Goal: Book appointment/travel/reservation

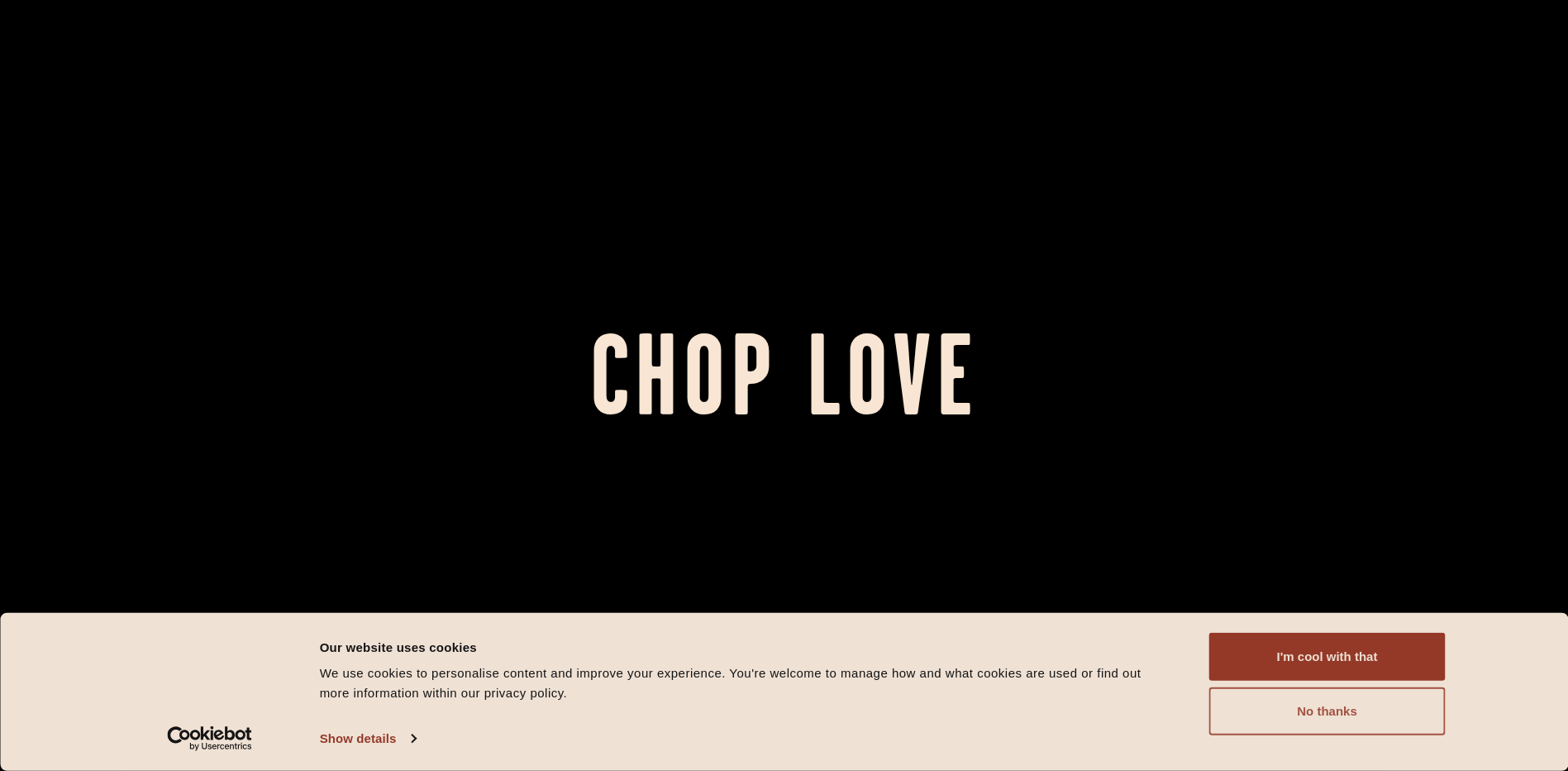
click at [1299, 719] on button "No thanks" at bounding box center [1327, 711] width 236 height 48
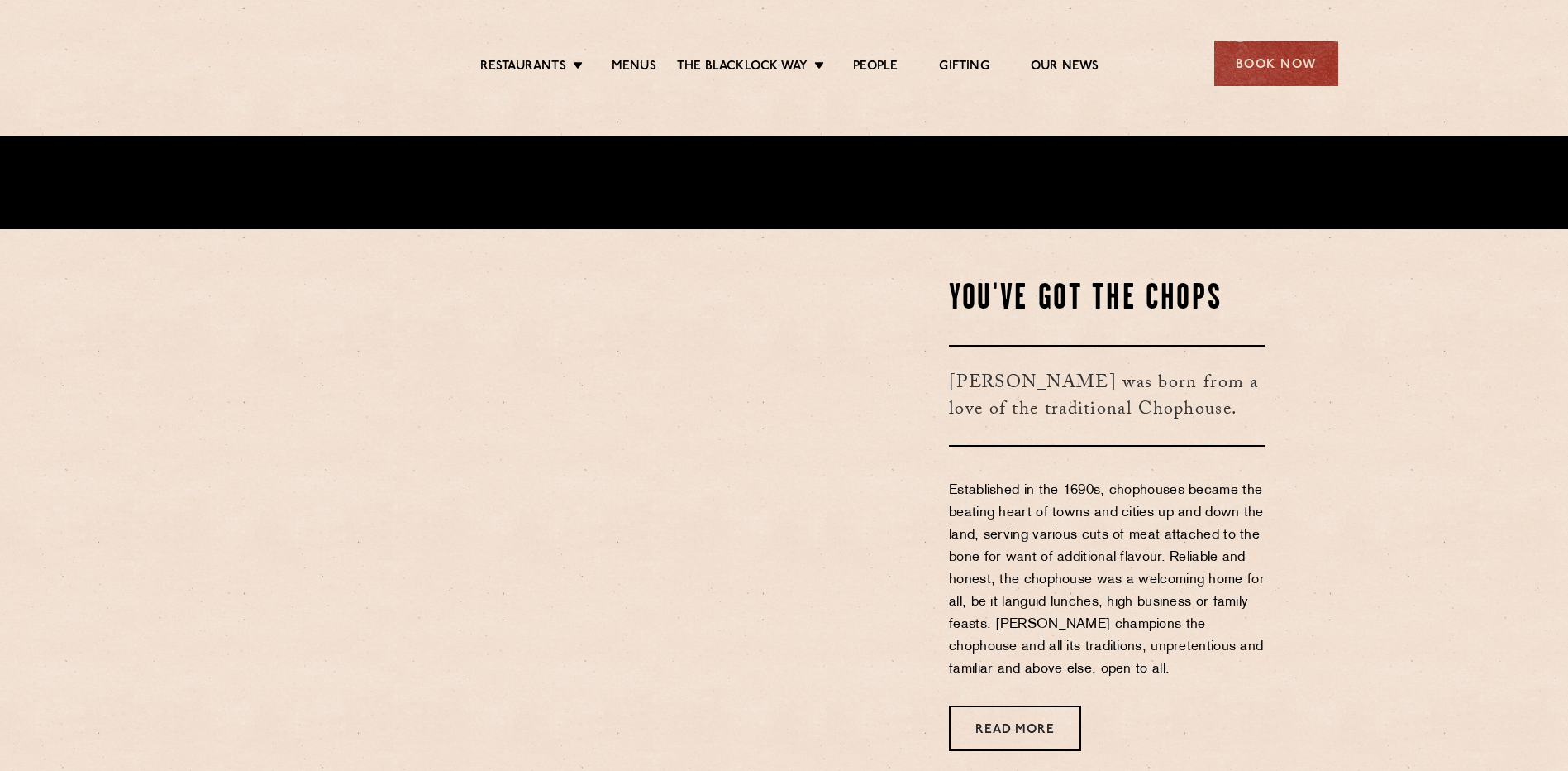
scroll to position [552, 0]
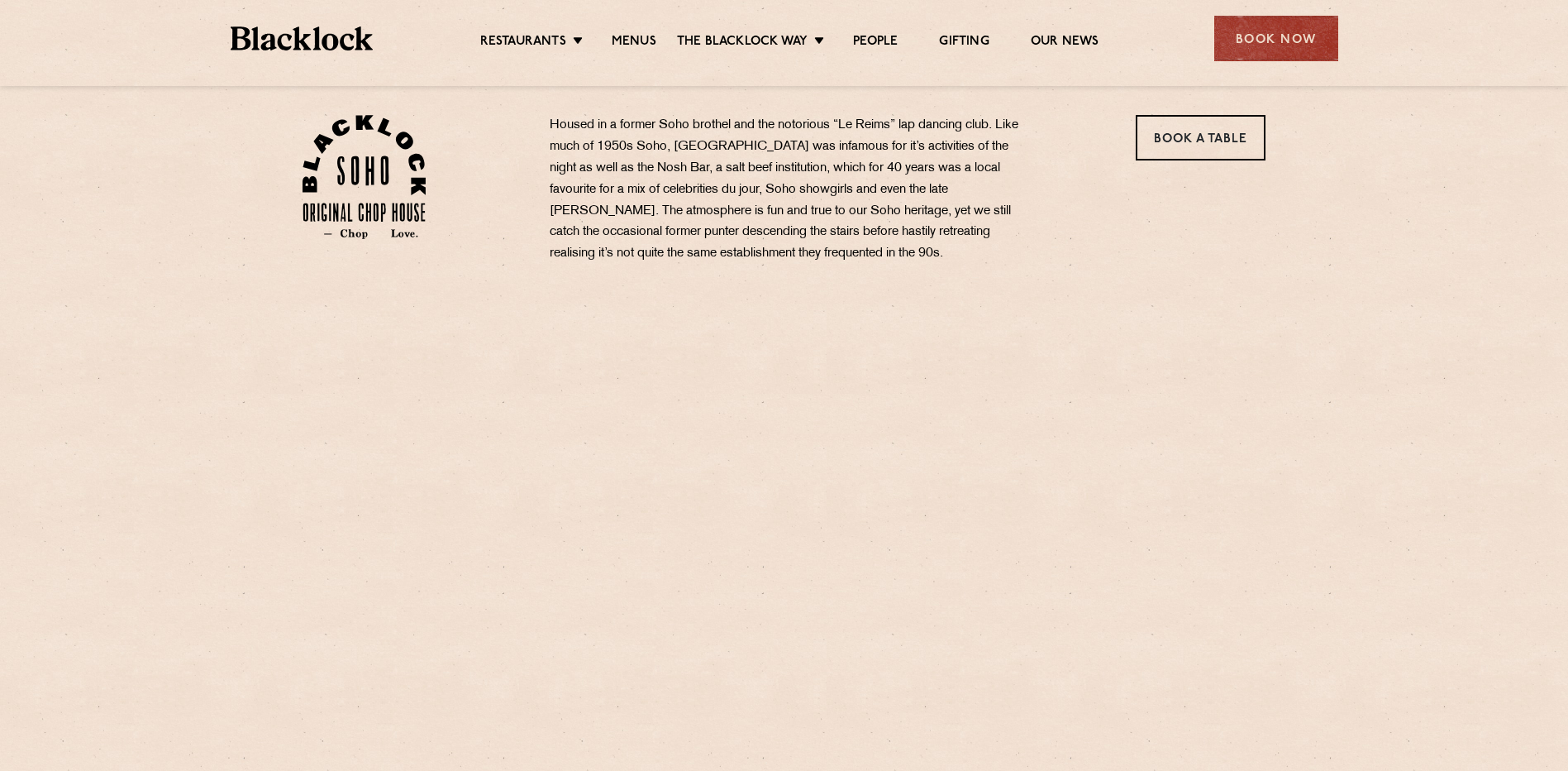
scroll to position [552, 0]
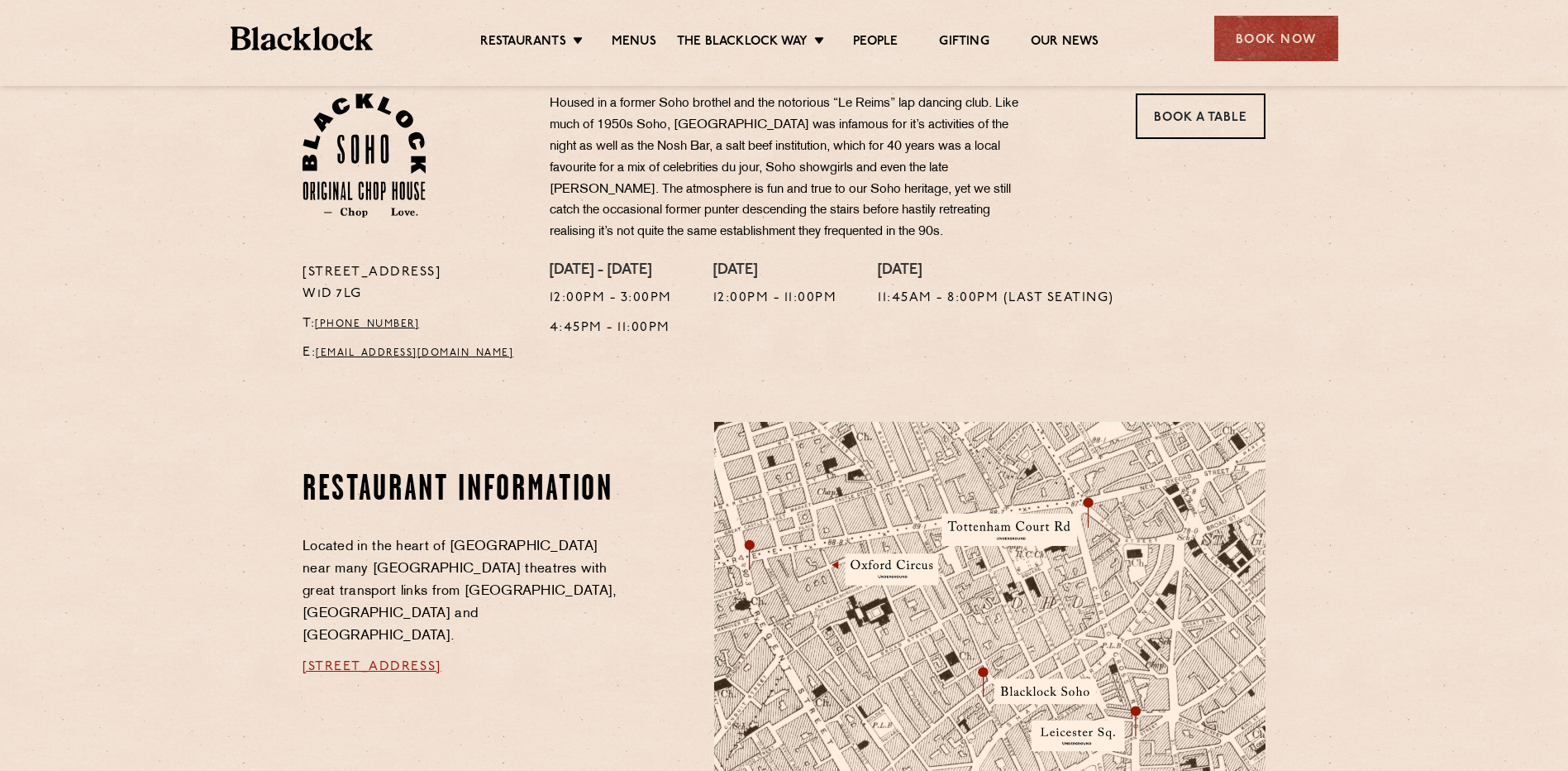
click at [308, 272] on p "24 Great Windmill Street W1D 7LG" at bounding box center [414, 284] width 223 height 43
drag, startPoint x: 301, startPoint y: 270, endPoint x: 420, endPoint y: 300, distance: 122.7
click at [420, 300] on div "24 Great Windmill Street W1D 7LG T: +44 20 3441 6996 E: soho@theblacklock.com" at bounding box center [413, 317] width 247 height 111
copy p "24 Great Windmill Street W1D 7LG"
click at [440, 440] on div "Restaurant information Located in the heart of Soho near many West End theatres…" at bounding box center [496, 712] width 411 height 580
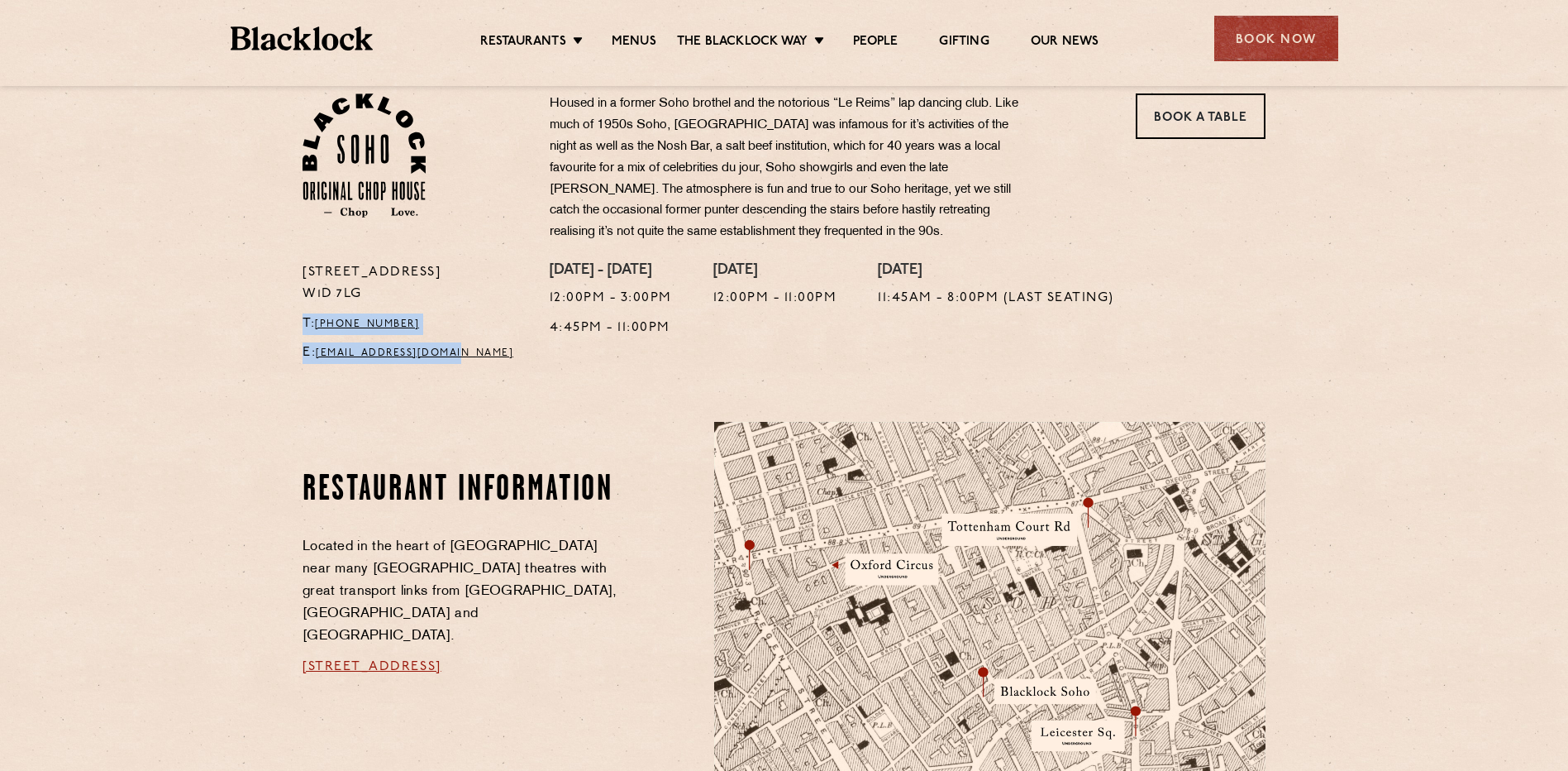
drag, startPoint x: 484, startPoint y: 357, endPoint x: 273, endPoint y: 316, distance: 214.9
click at [273, 316] on section "24 Great Windmill Street W1D 7LG T: +44 20 3441 6996 E: soho@theblacklock.com H…" at bounding box center [784, 208] width 1568 height 328
copy div "T: +44 20 3441 6996 E: soho@theblacklock.com"
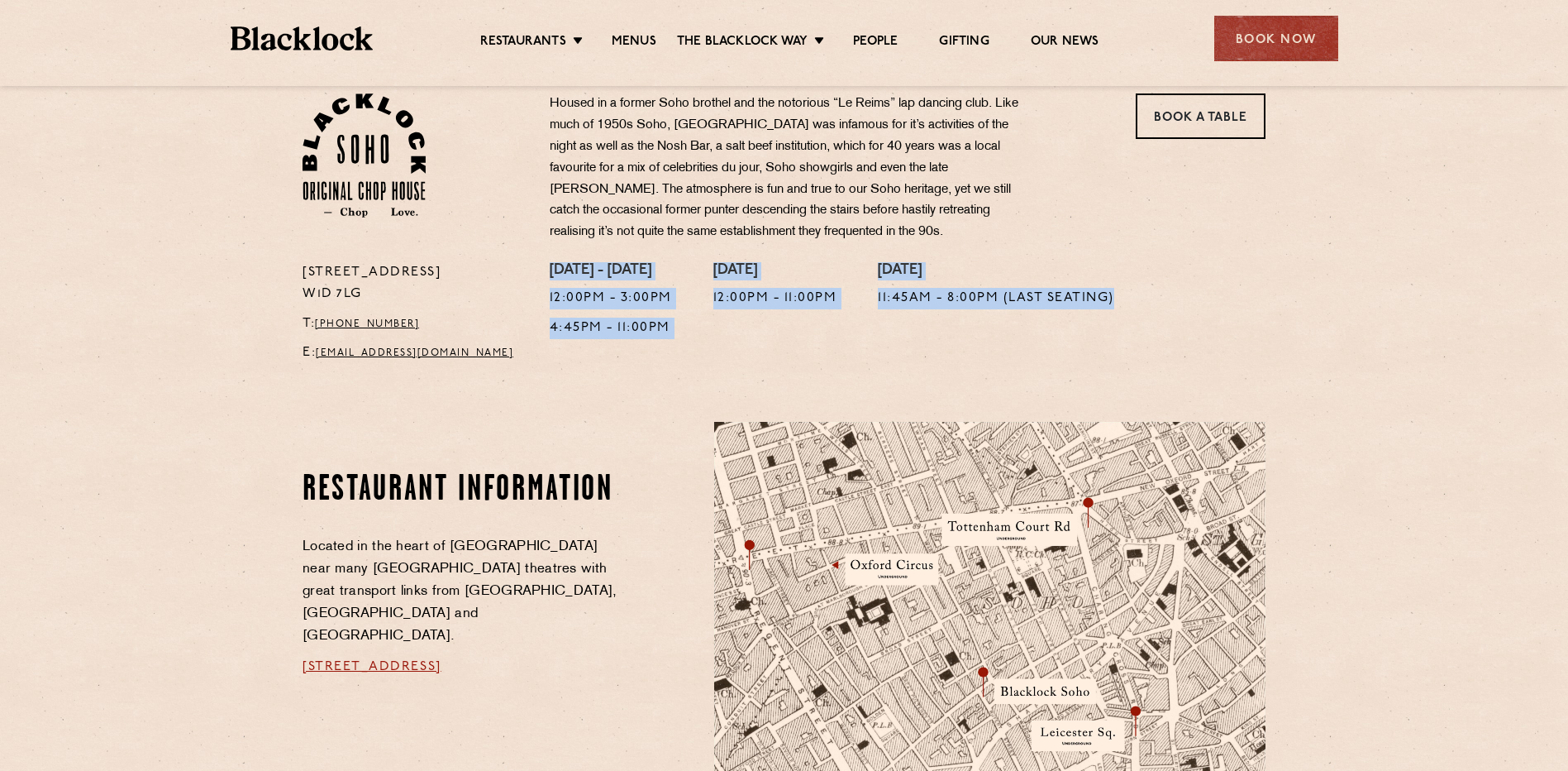
drag, startPoint x: 549, startPoint y: 271, endPoint x: 1129, endPoint y: 323, distance: 582.3
click at [1129, 323] on div "Monday - Friday 12:00pm - 3:00pm 4:45pm - 11:00pm Saturday 12:00pm - 11:00pm Su…" at bounding box center [907, 317] width 741 height 111
copy div "Monday - Friday 12:00pm - 3:00pm 4:45pm - 11:00pm Saturday 12:00pm - 11:00pm Su…"
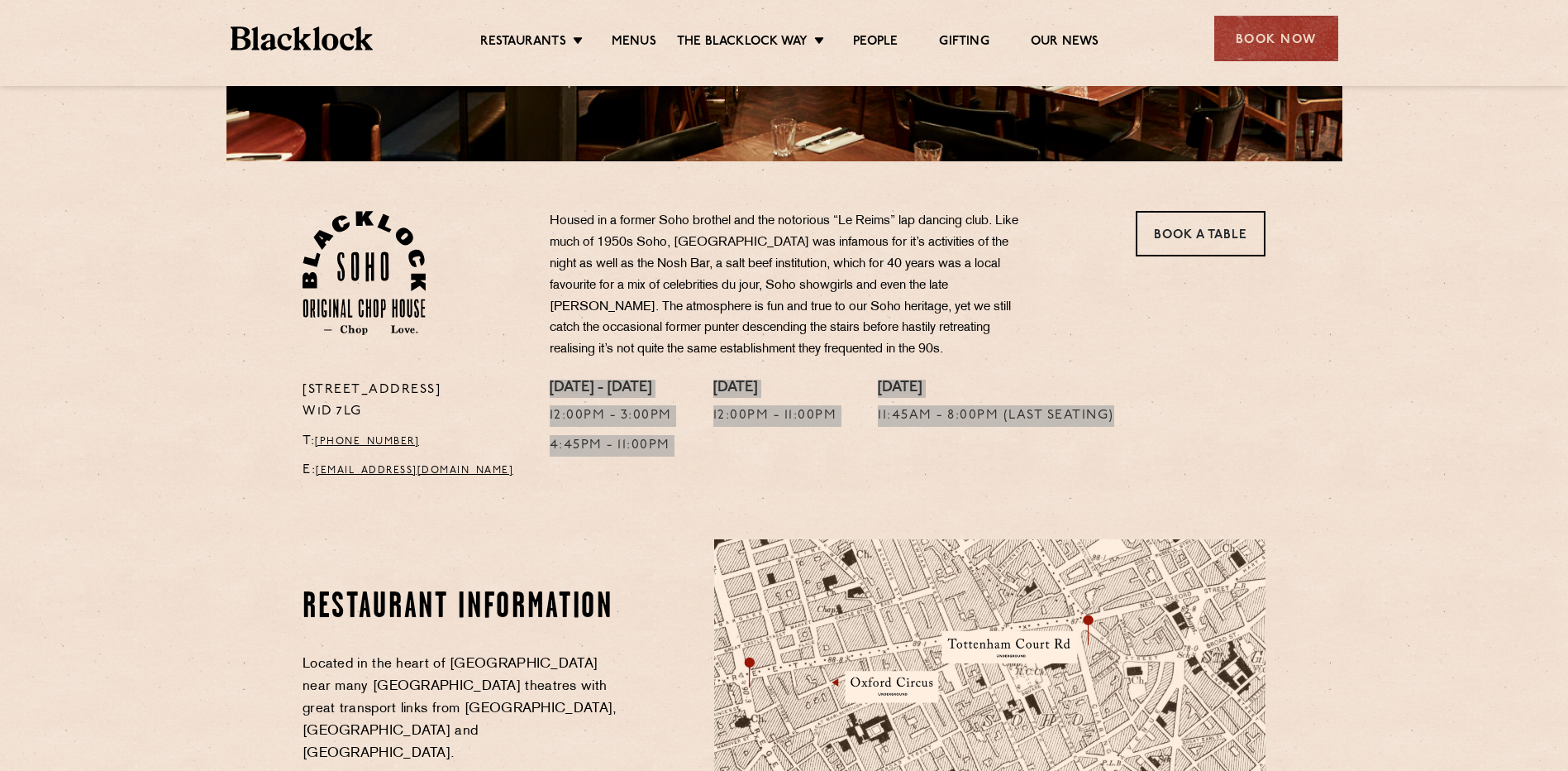
scroll to position [406, 0]
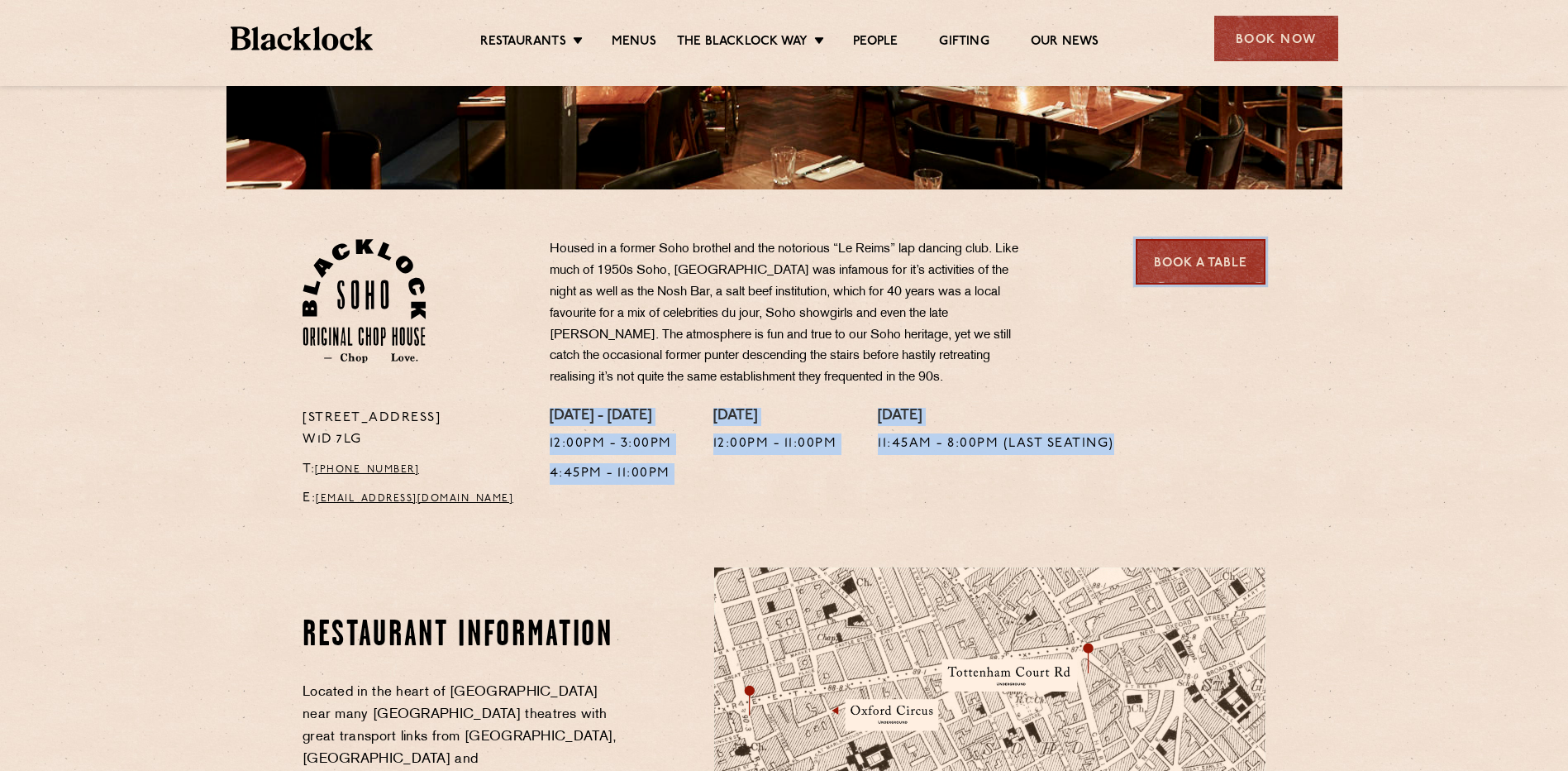
click at [1246, 263] on link "Book a Table" at bounding box center [1201, 261] width 130 height 46
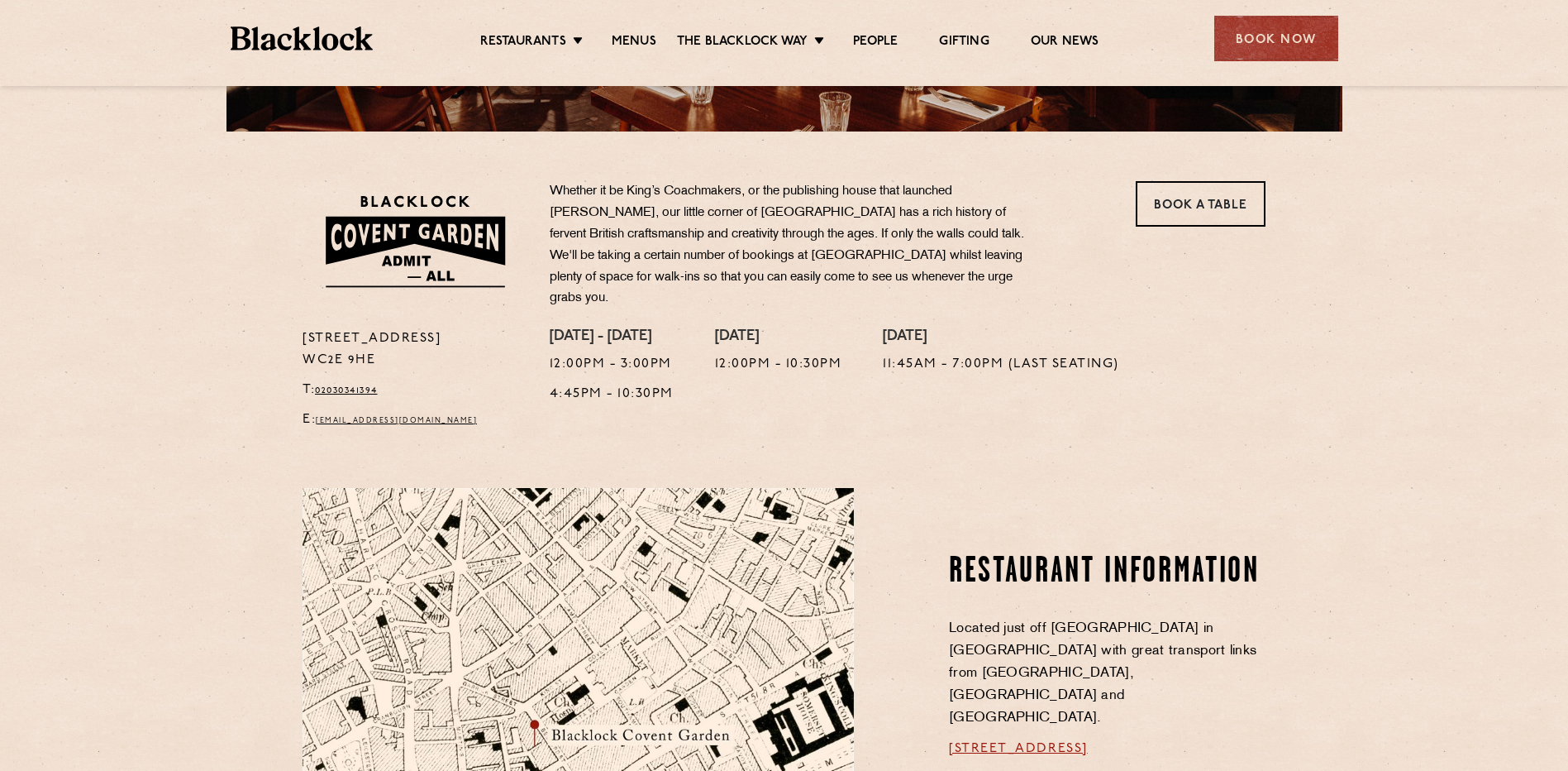
scroll to position [552, 0]
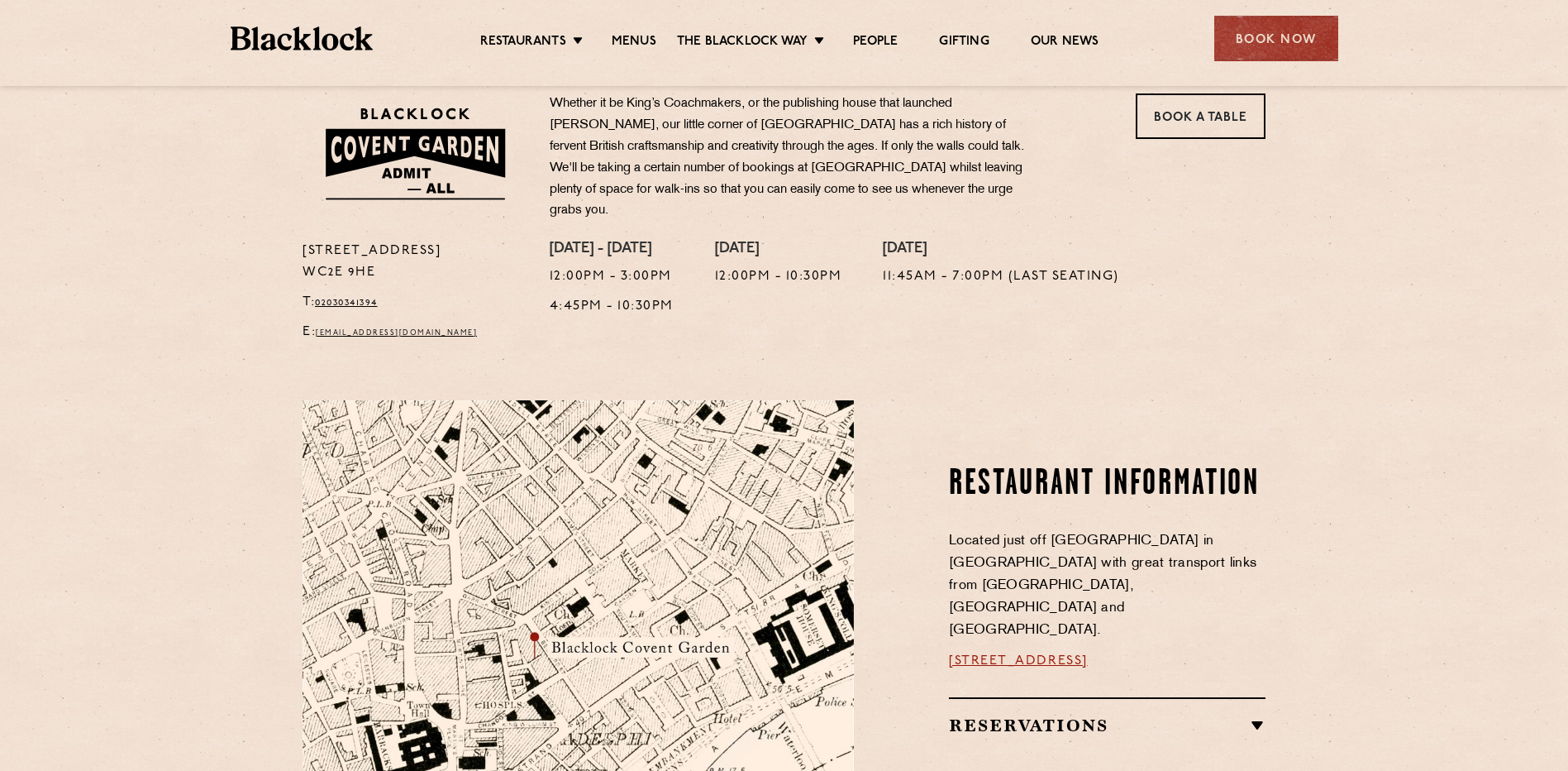
drag, startPoint x: 504, startPoint y: 325, endPoint x: 281, endPoint y: 292, distance: 225.4
click at [281, 292] on section "16a Bedford Street WC2E 9HE T: 02030341394 E: coventgarden@theblacklock.com Whe…" at bounding box center [784, 197] width 1568 height 306
copy div "T: 02030341394 E: coventgarden@theblacklock.com"
drag, startPoint x: 303, startPoint y: 233, endPoint x: 373, endPoint y: 259, distance: 74.7
click at [373, 259] on p "16a Bedford Street WC2E 9HE" at bounding box center [414, 262] width 223 height 43
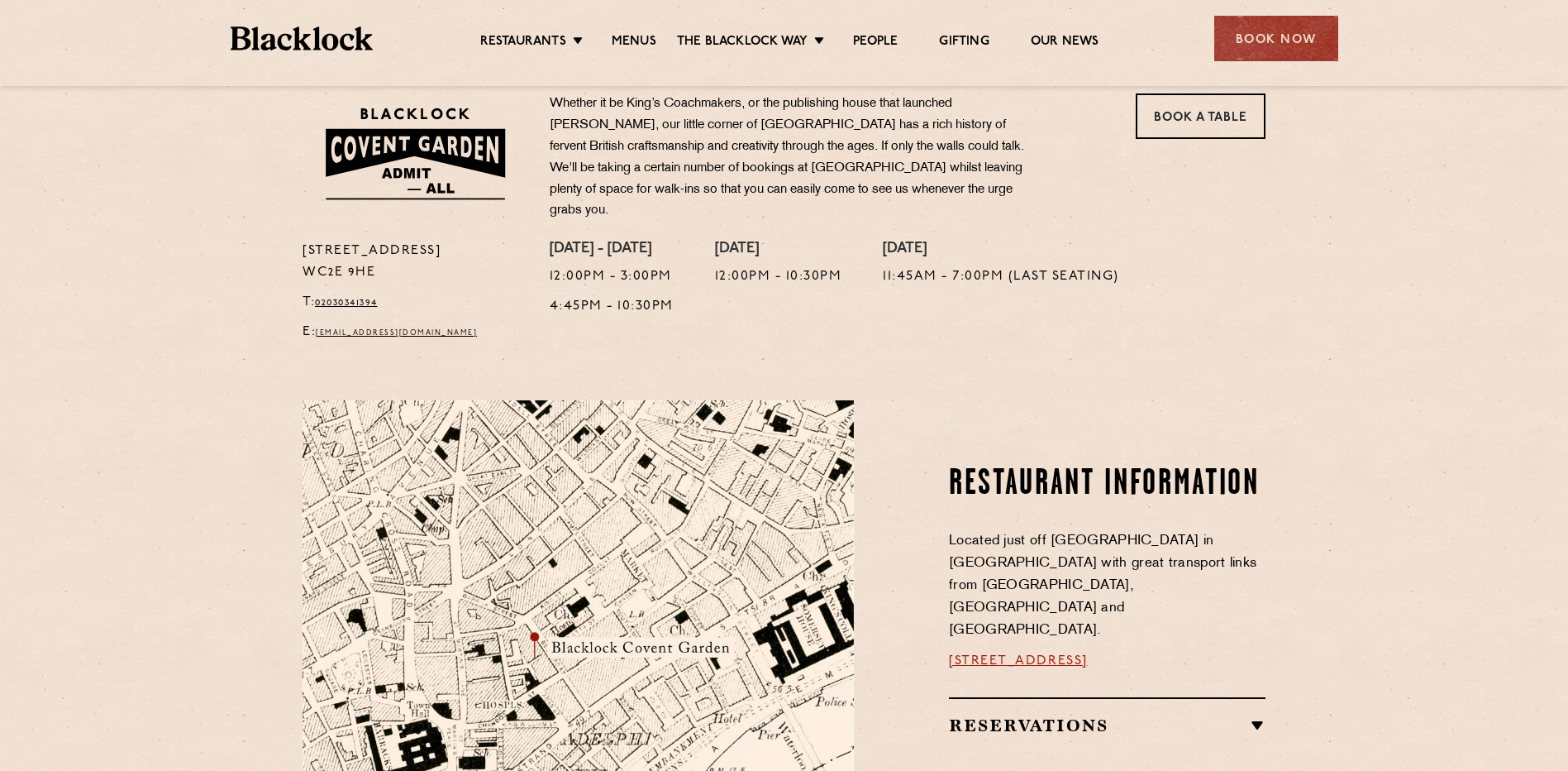
copy p "16a Bedford Street WC2E 9HE"
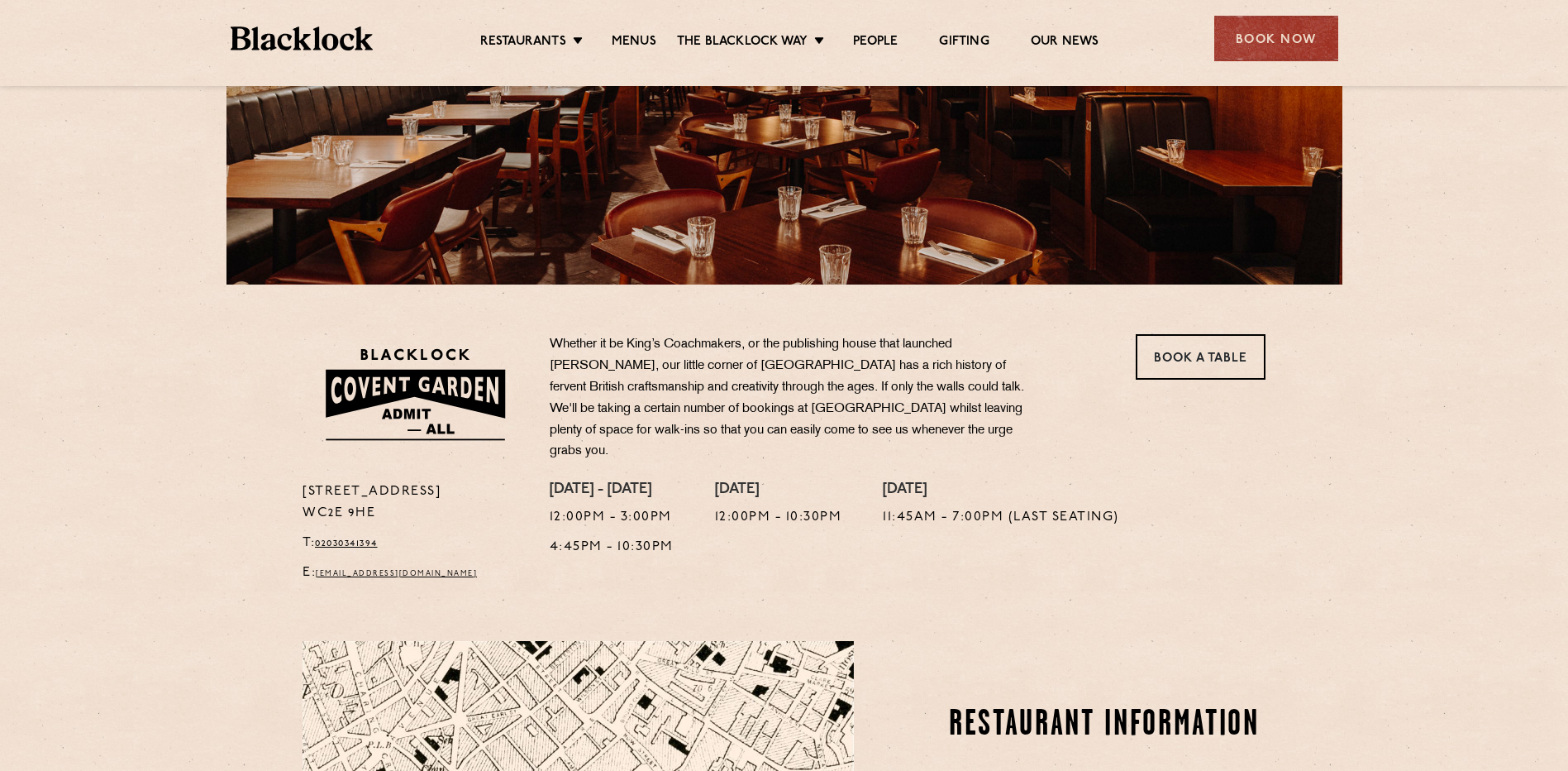
scroll to position [276, 0]
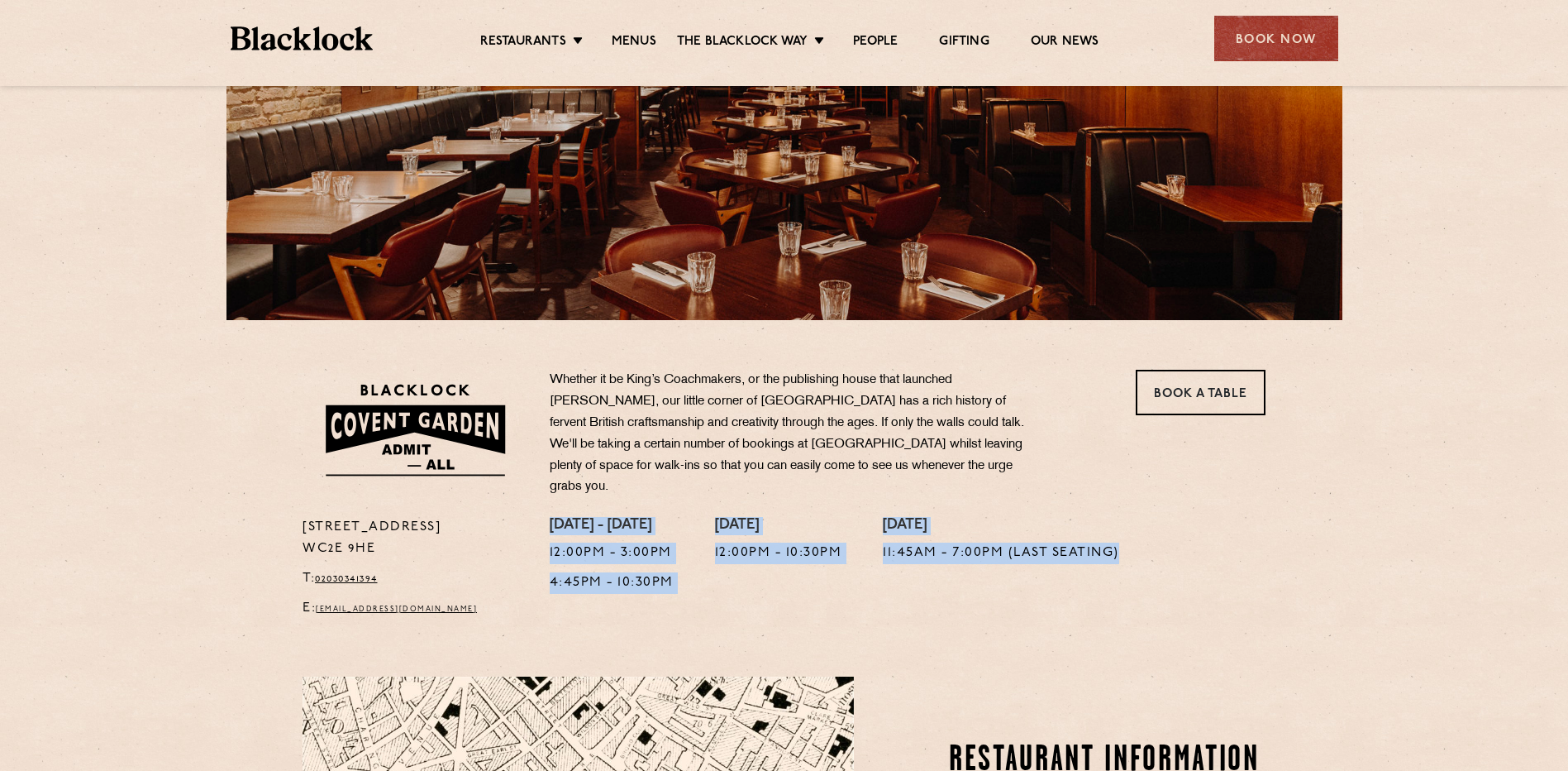
drag, startPoint x: 550, startPoint y: 510, endPoint x: 1127, endPoint y: 555, distance: 578.8
click at [1127, 555] on div "Monday - Friday 12:00pm - 3:00pm 4:45pm - 10:30pm Saturday 12:00pm - 10:30pm Su…" at bounding box center [907, 572] width 741 height 111
copy div "Monday - Friday 12:00pm - 3:00pm 4:45pm - 10:30pm Saturday 12:00pm - 10:30pm Su…"
click at [1225, 384] on link "Book a Table" at bounding box center [1201, 392] width 130 height 46
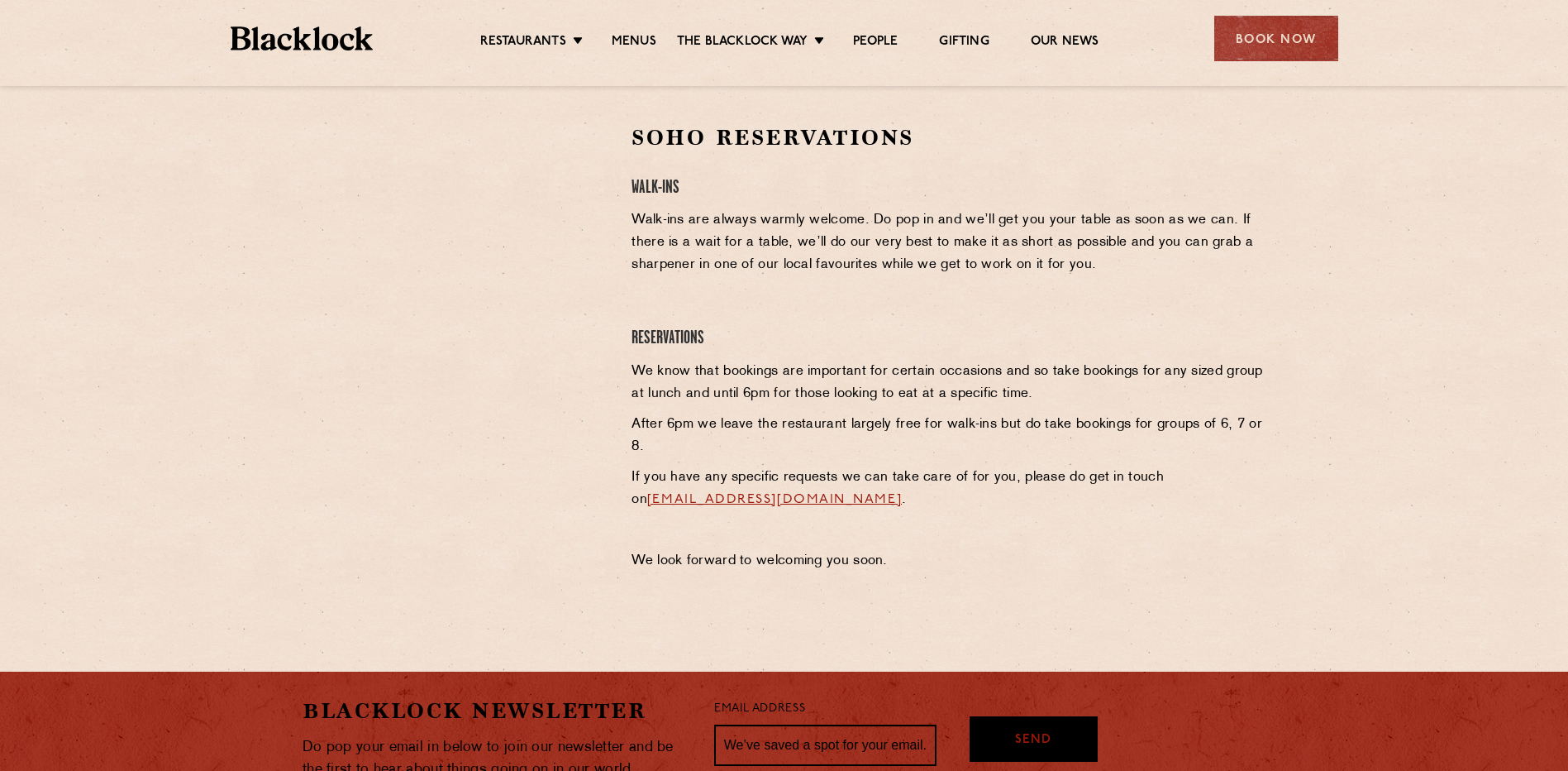
scroll to position [552, 0]
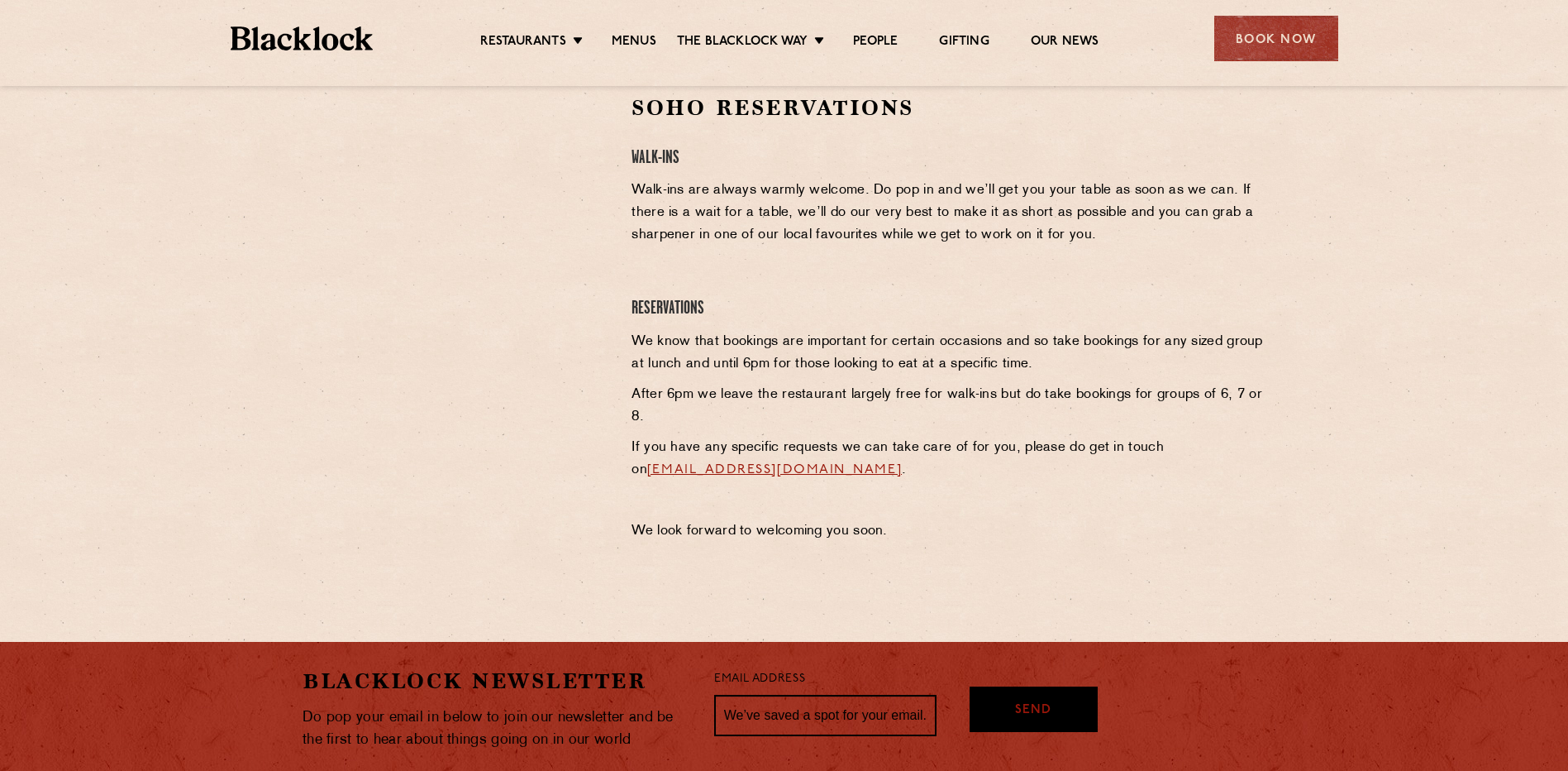
click at [681, 346] on p "We know that bookings are important for certain occasions and so take bookings …" at bounding box center [948, 353] width 634 height 45
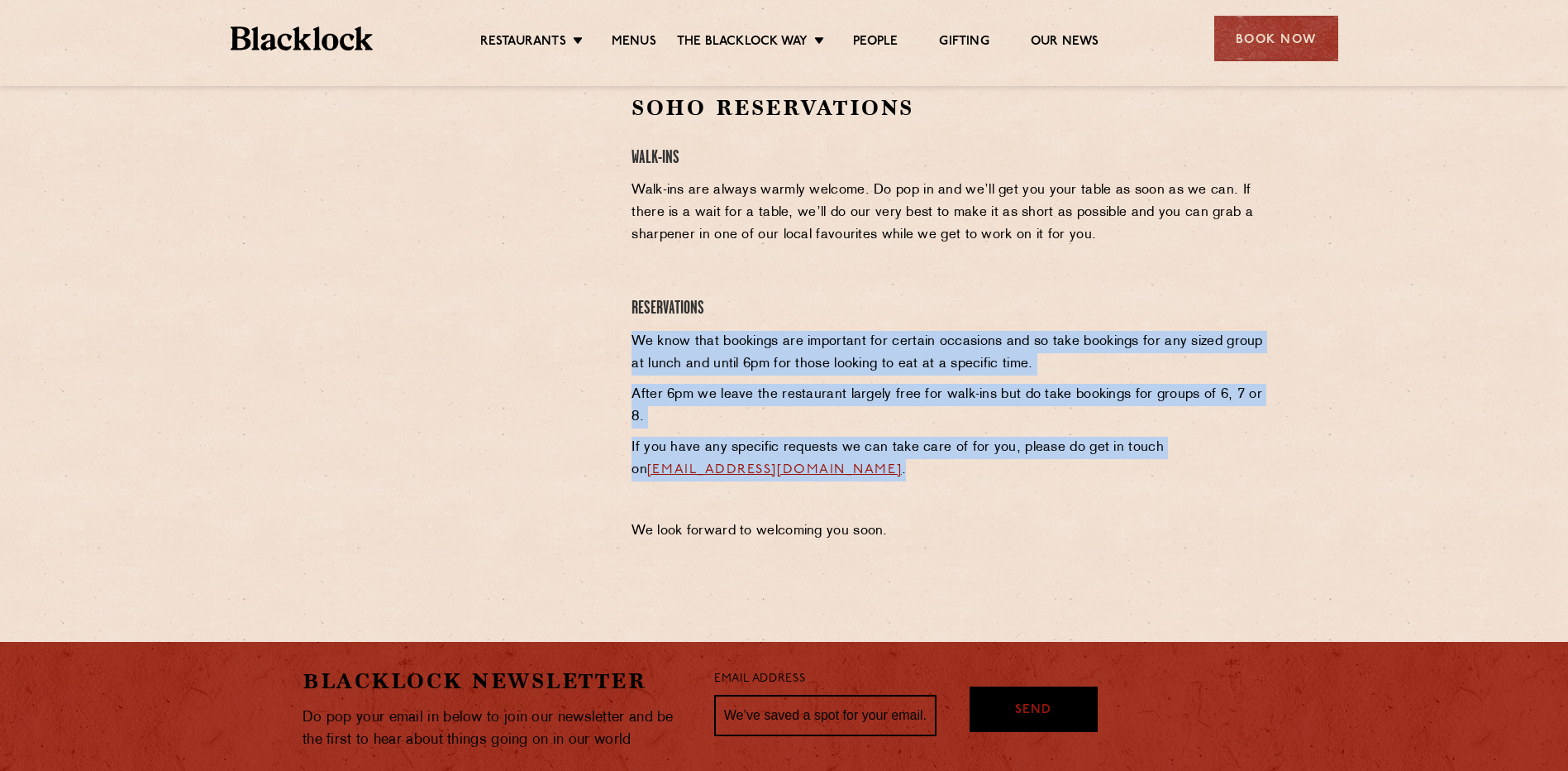
drag, startPoint x: 633, startPoint y: 341, endPoint x: 1145, endPoint y: 483, distance: 531.3
click at [1145, 483] on div "Soho Reservations Walk-Ins Walk-ins are always warmly welcome. Do pop in and we…" at bounding box center [948, 322] width 659 height 457
copy div "We know that bookings are important for certain occasions and so take bookings …"
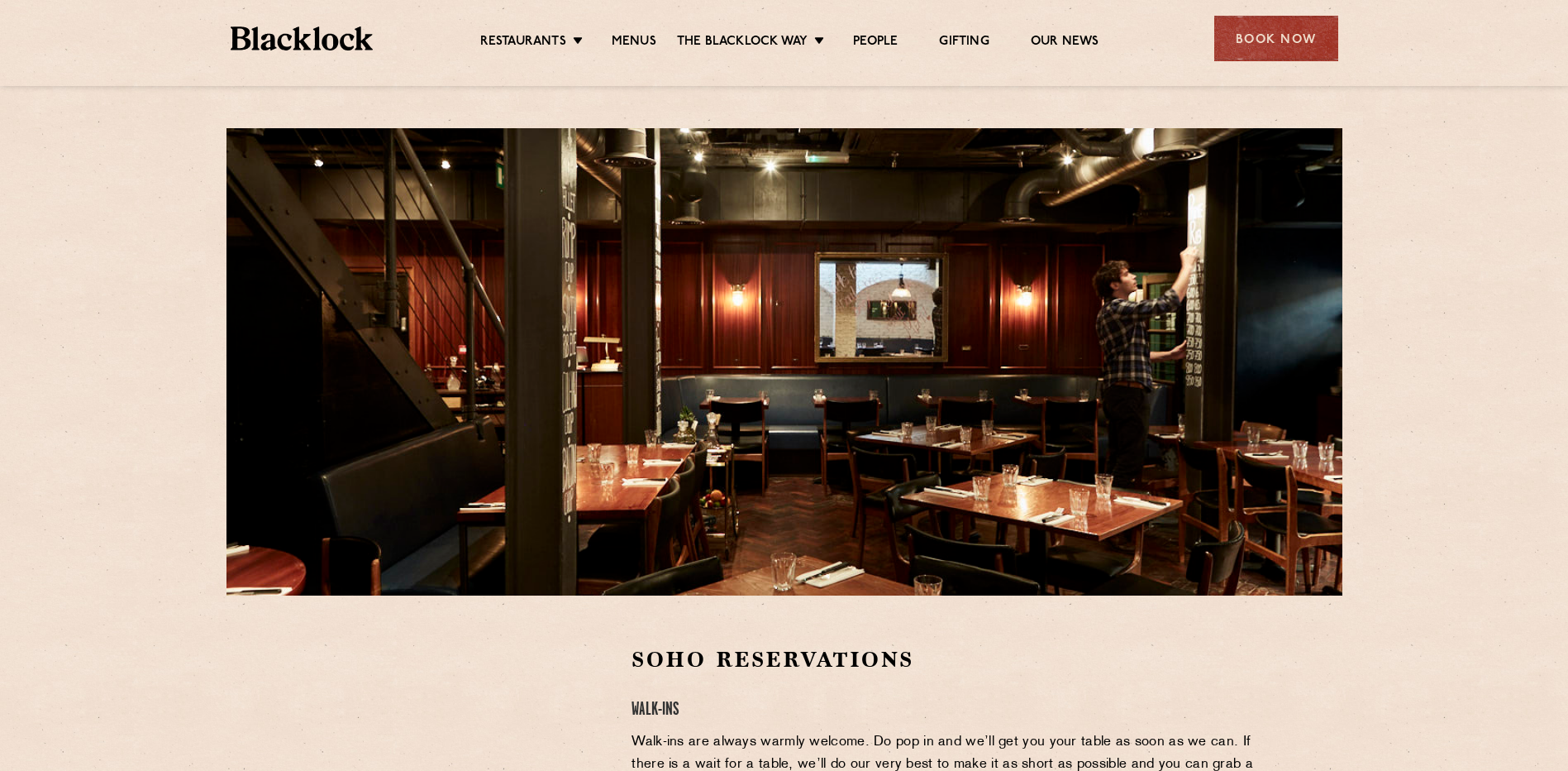
scroll to position [276, 0]
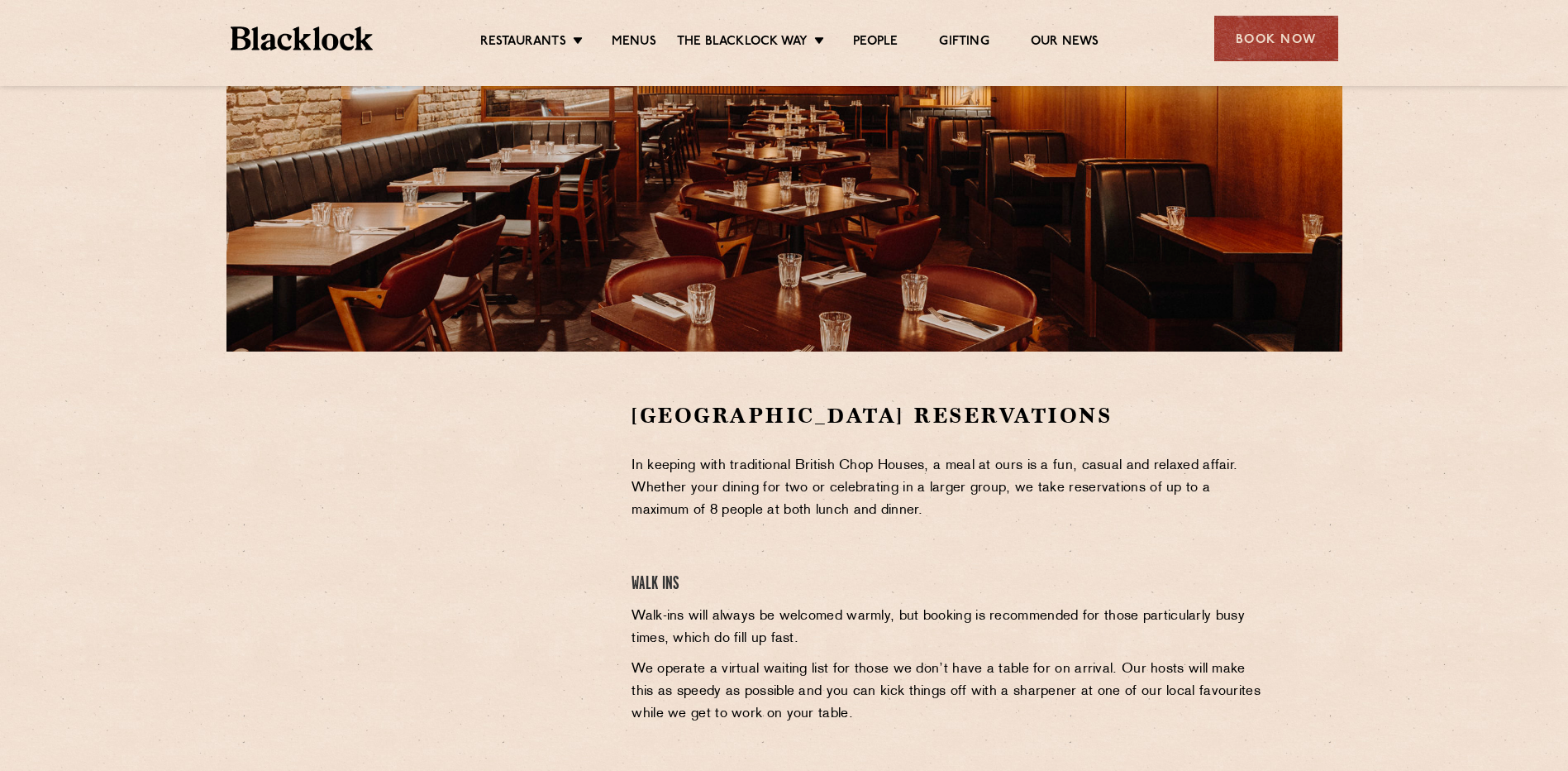
scroll to position [276, 0]
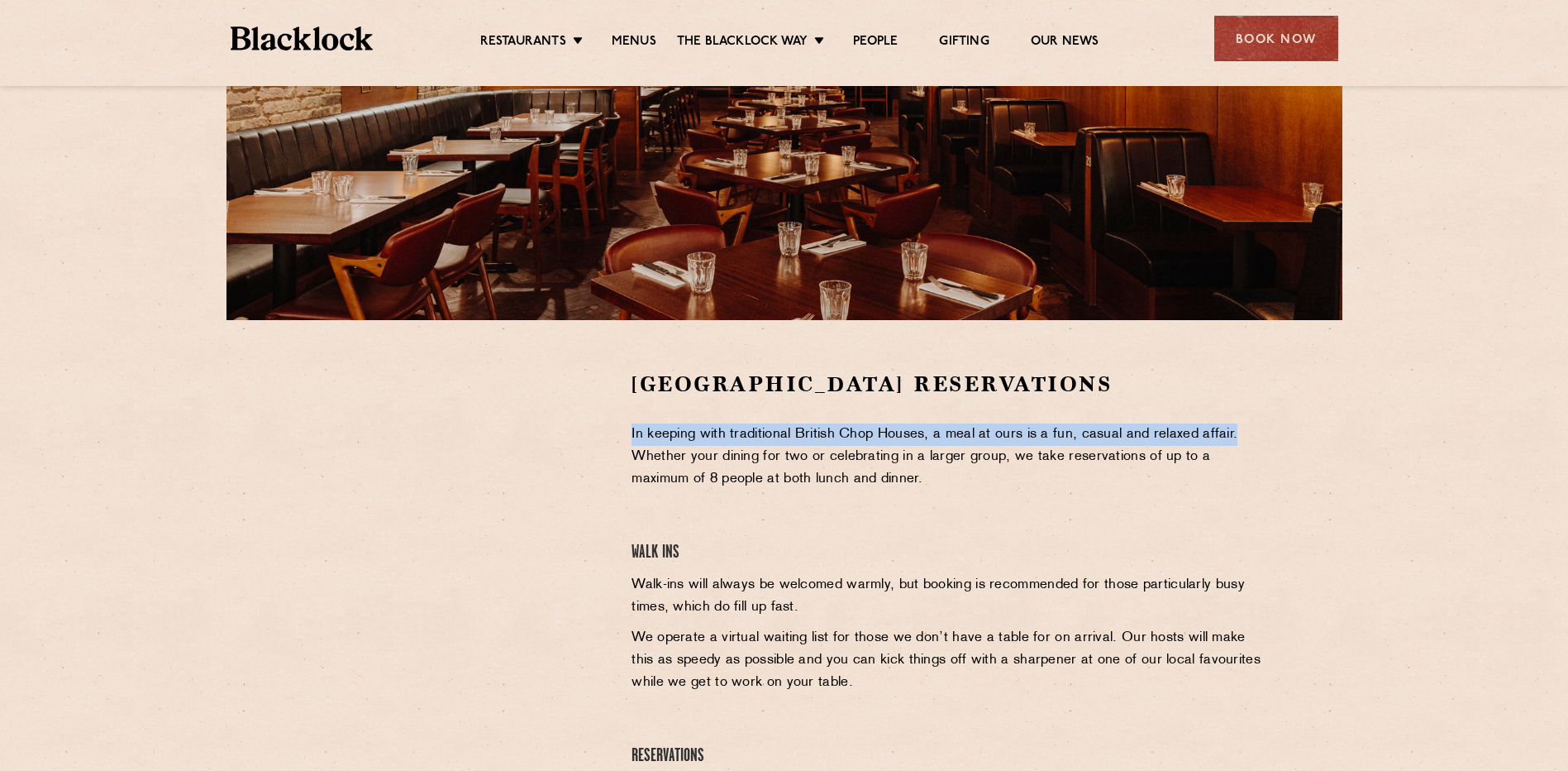
drag, startPoint x: 627, startPoint y: 431, endPoint x: 1299, endPoint y: 421, distance: 672.1
click at [1299, 421] on section "Covent Garden Reservations In keeping with traditional British Chop Houses, a m…" at bounding box center [784, 616] width 1568 height 591
copy p "In keeping with traditional British Chop Houses, a meal at ours is a fun, casua…"
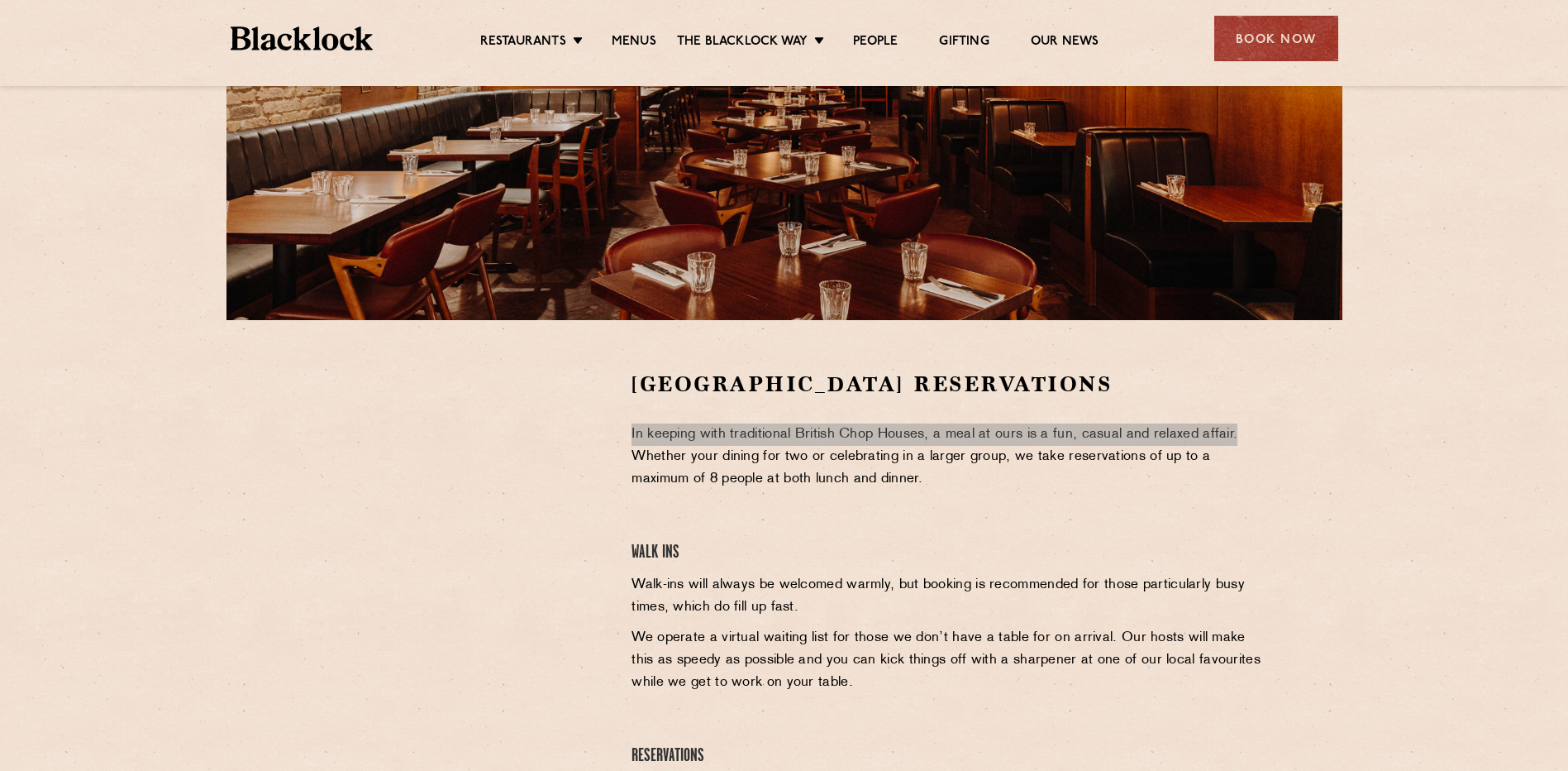
scroll to position [552, 0]
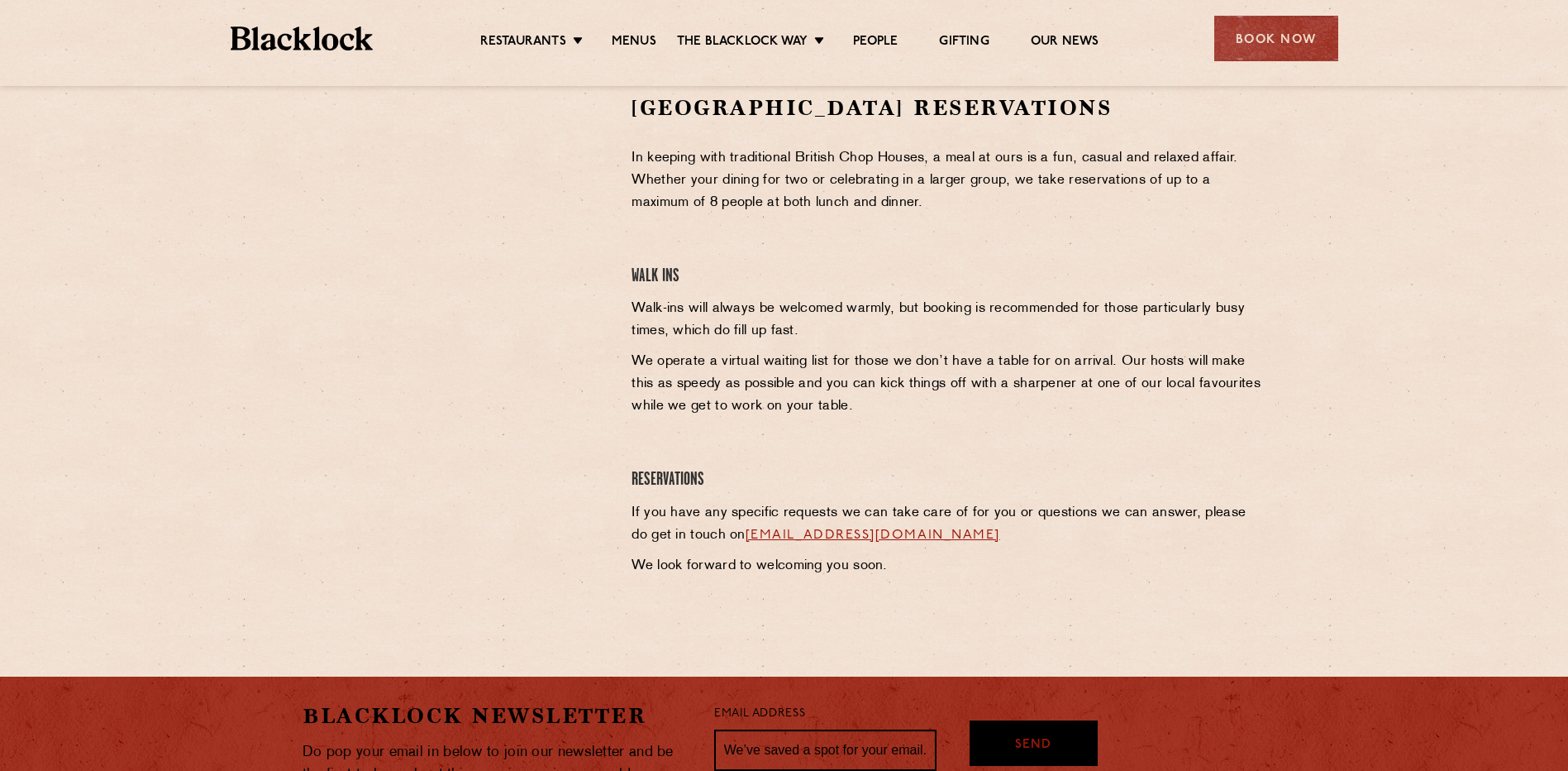
click at [742, 216] on div "Covent Garden Reservations In keeping with traditional British Chop Houses, a m…" at bounding box center [948, 340] width 659 height 492
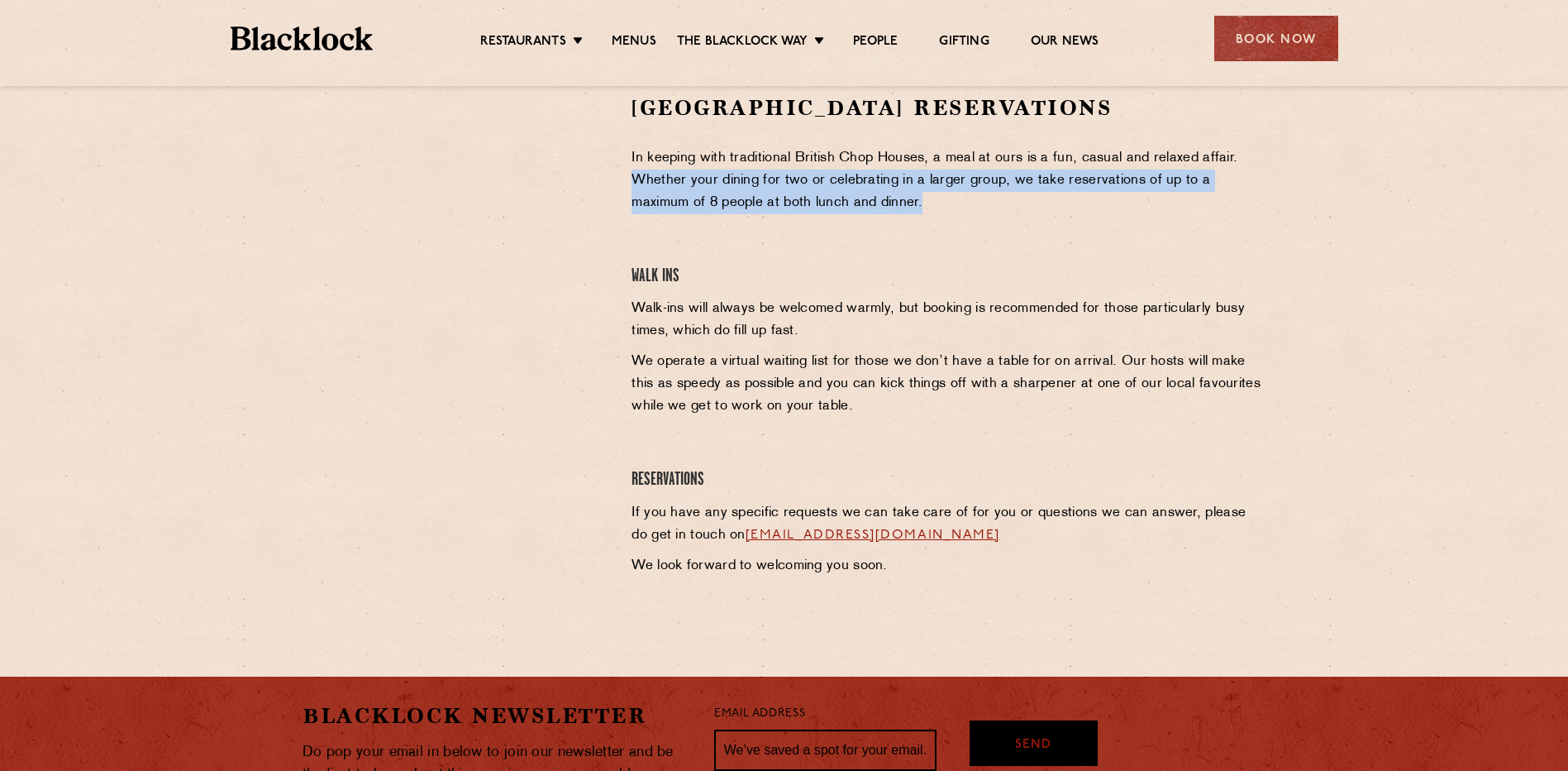
drag, startPoint x: 631, startPoint y: 183, endPoint x: 889, endPoint y: 209, distance: 259.3
click at [889, 209] on p "In keeping with traditional British Chop Houses, a meal at ours is a fun, casua…" at bounding box center [948, 181] width 634 height 67
copy p "Whether your dining for two or celebrating in a larger group, we take reservati…"
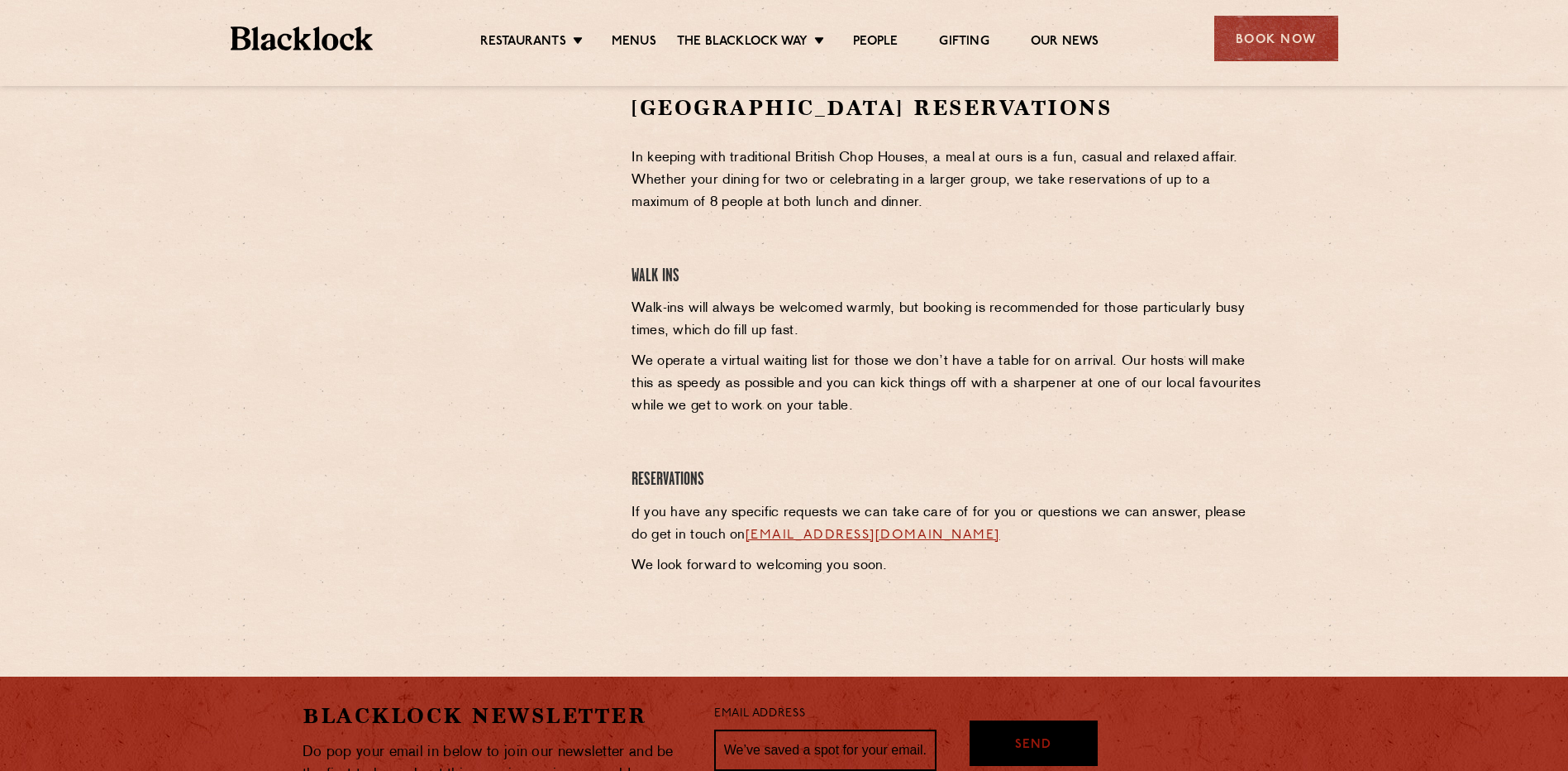
click at [1093, 385] on p "We operate a virtual waiting list for those we don’t have a table for on arriva…" at bounding box center [948, 384] width 634 height 67
drag, startPoint x: 1015, startPoint y: 536, endPoint x: 630, endPoint y: 523, distance: 385.2
click at [630, 523] on div "Covent Garden Reservations In keeping with traditional British Chop Houses, a m…" at bounding box center [948, 340] width 659 height 492
copy p "If you have any specific requests we can take care of for you or questions we c…"
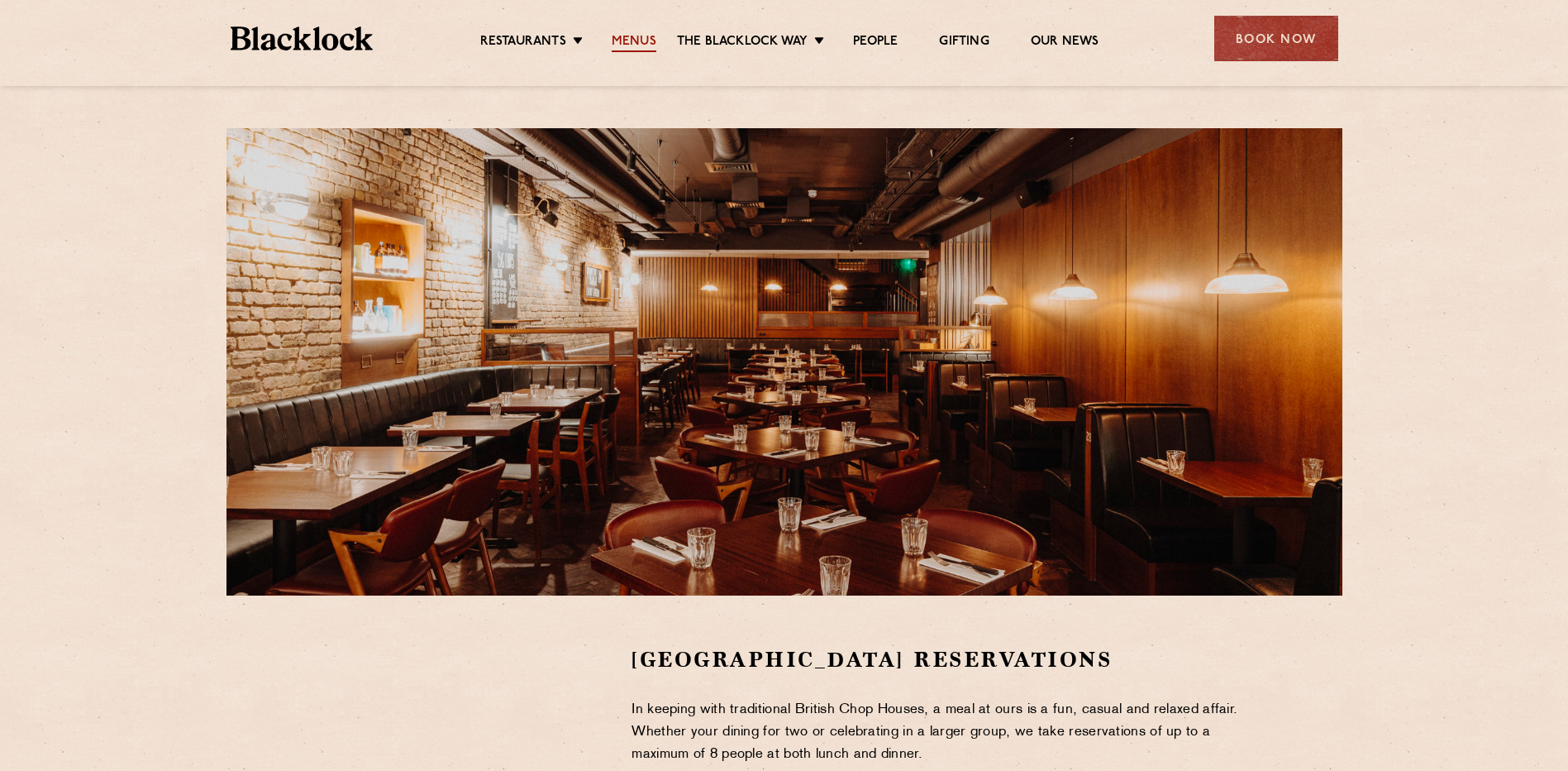
click at [621, 39] on link "Menus" at bounding box center [634, 43] width 45 height 18
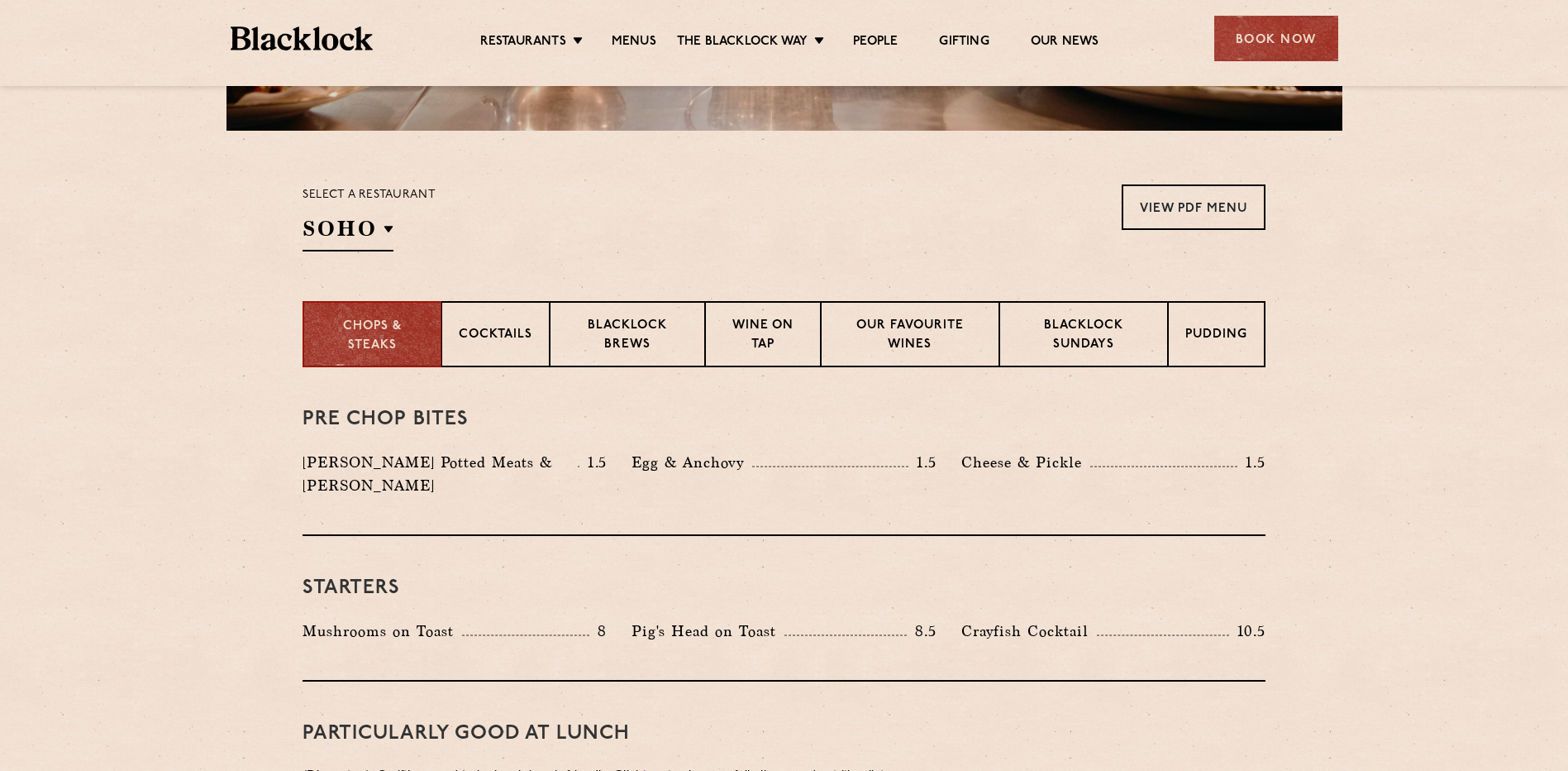
scroll to position [552, 0]
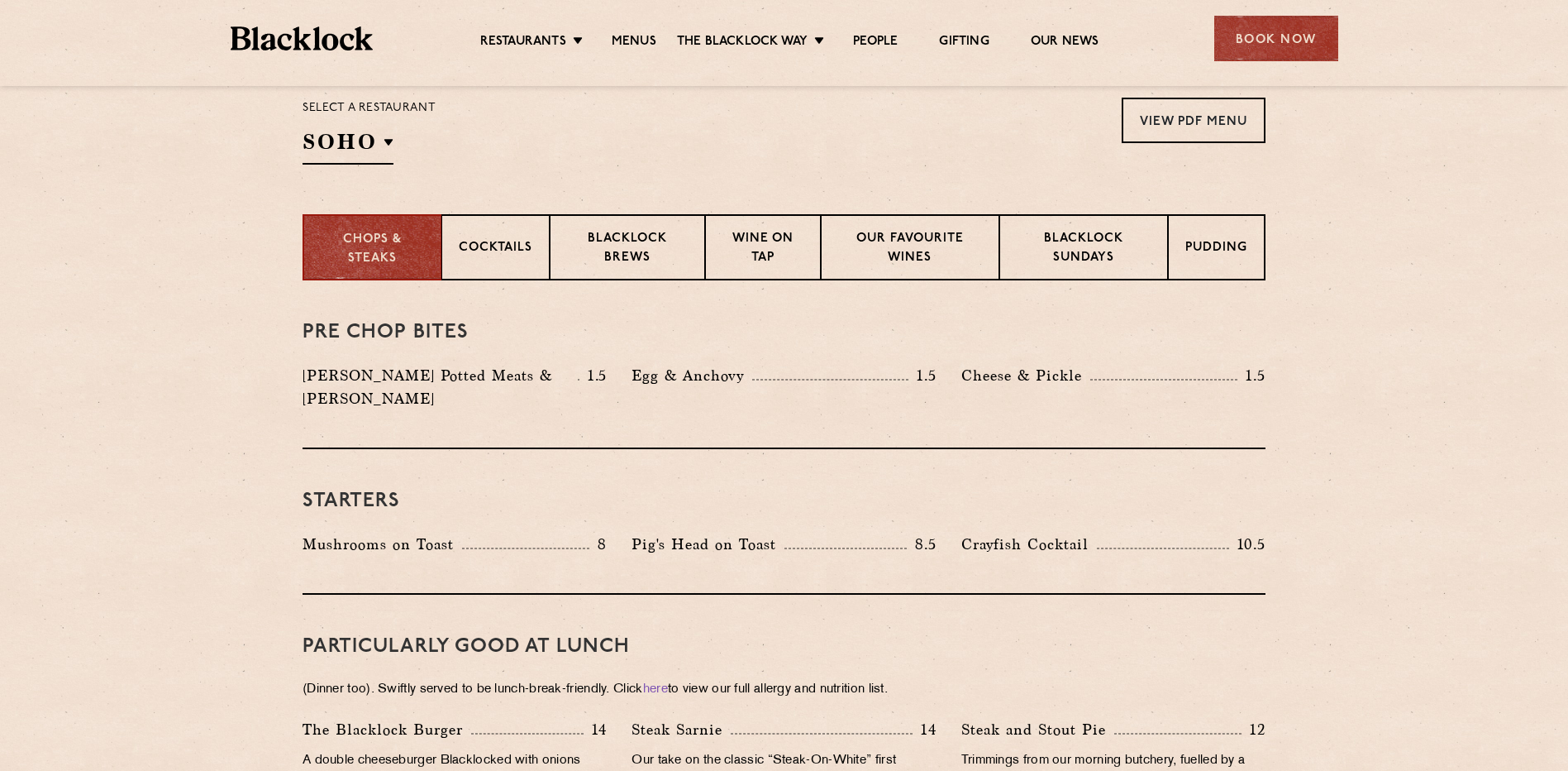
click at [327, 37] on img at bounding box center [302, 38] width 143 height 24
